Goal: Information Seeking & Learning: Learn about a topic

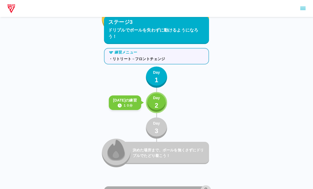
scroll to position [1877, 0]
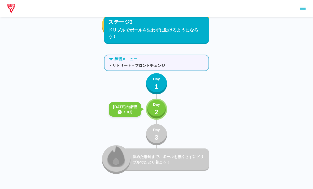
click at [150, 107] on button "Day 2" at bounding box center [156, 109] width 21 height 21
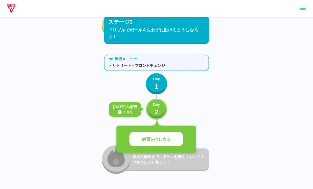
click at [149, 142] on button "練習をはじめる" at bounding box center [156, 139] width 54 height 15
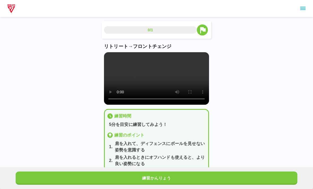
click at [161, 78] on video at bounding box center [156, 78] width 105 height 52
click at [158, 96] on video at bounding box center [156, 78] width 105 height 52
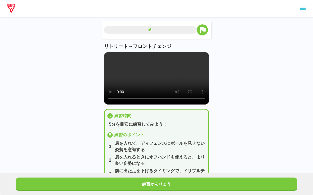
click at [106, 55] on video at bounding box center [156, 78] width 105 height 52
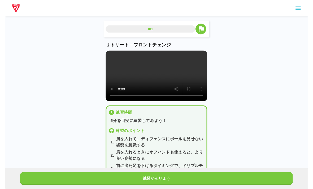
scroll to position [6, 0]
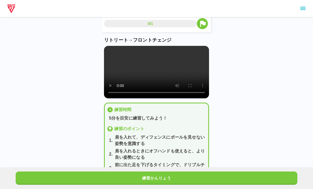
click at [177, 175] on button "練習かんりょう" at bounding box center [156, 177] width 281 height 13
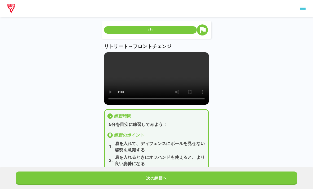
click at [213, 184] on button "次の練習へ" at bounding box center [156, 177] width 281 height 13
click at [216, 180] on button "次の練習へ" at bounding box center [156, 177] width 281 height 13
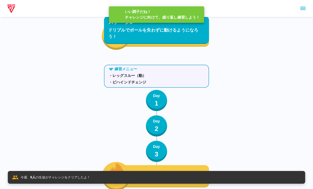
scroll to position [1891, 0]
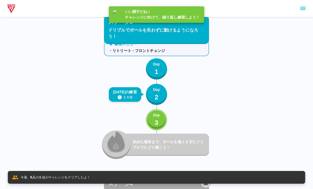
click at [153, 116] on p "Day" at bounding box center [156, 115] width 7 height 6
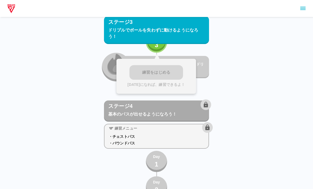
scroll to position [1969, 0]
